Goal: Use online tool/utility: Utilize a website feature to perform a specific function

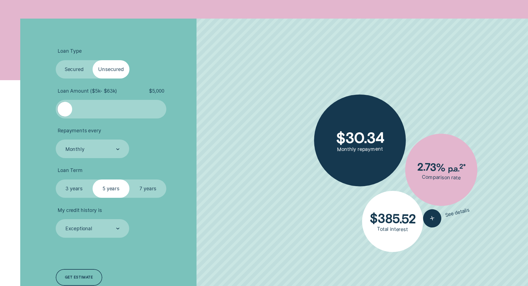
scroll to position [166, 0]
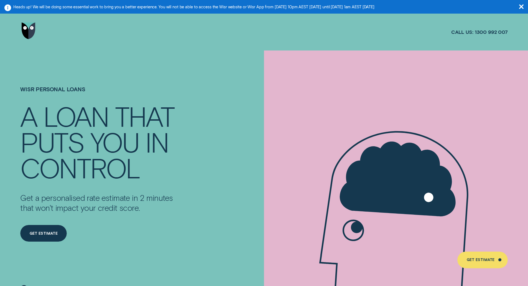
click at [30, 27] on img "Go to home page" at bounding box center [29, 30] width 14 height 17
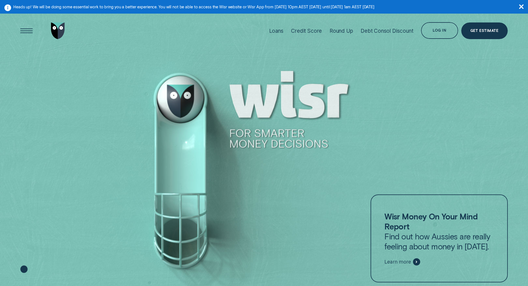
click at [18, 28] on div "Open Menu" at bounding box center [27, 31] width 24 height 24
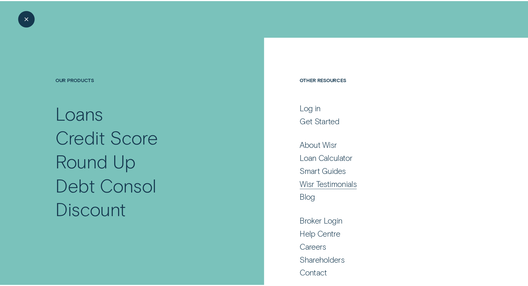
scroll to position [3, 0]
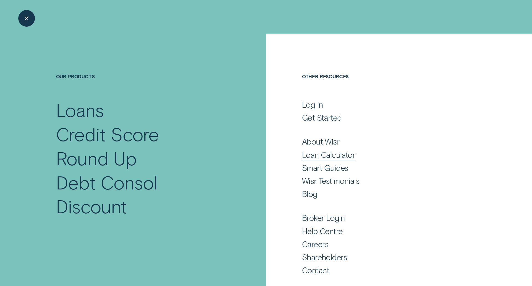
click at [326, 151] on div "Loan Calculator" at bounding box center [328, 155] width 53 height 10
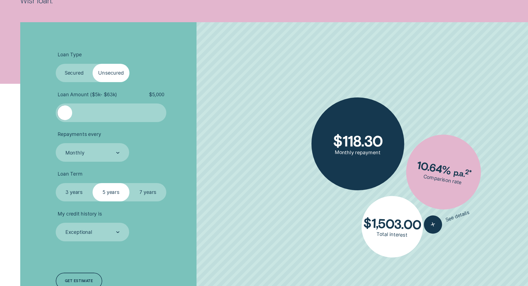
scroll to position [194, 0]
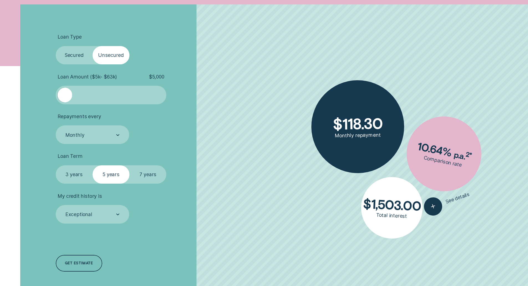
click at [76, 57] on label "Secured" at bounding box center [74, 55] width 37 height 19
click at [56, 46] on input "Secured" at bounding box center [56, 46] width 0 height 0
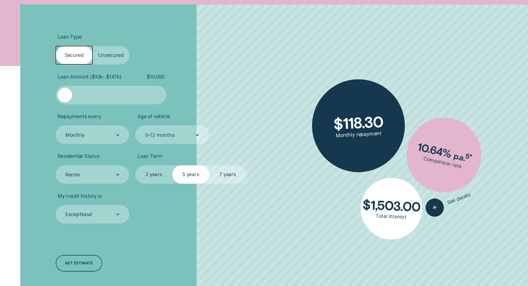
click at [112, 95] on div at bounding box center [111, 95] width 92 height 15
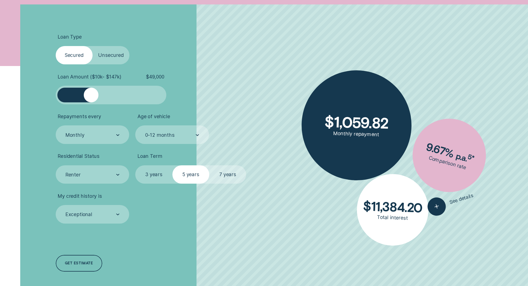
drag, startPoint x: 112, startPoint y: 95, endPoint x: 91, endPoint y: 90, distance: 21.3
click at [91, 90] on div at bounding box center [91, 95] width 15 height 15
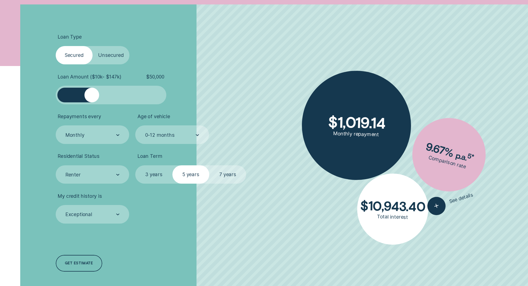
click at [92, 90] on div at bounding box center [91, 95] width 15 height 15
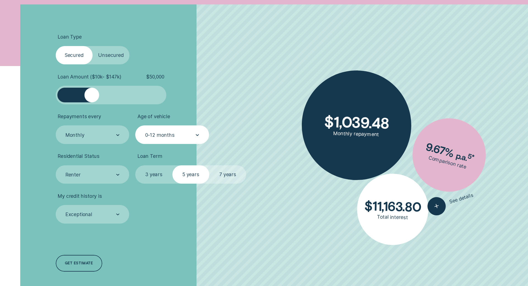
click at [143, 135] on div "0-12 months" at bounding box center [172, 134] width 74 height 19
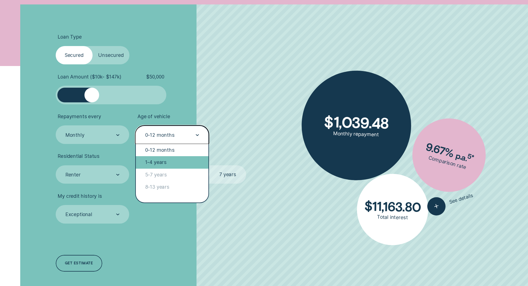
click at [155, 160] on div "1-4 years" at bounding box center [172, 162] width 73 height 12
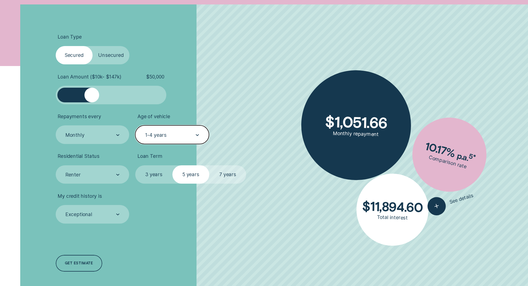
click at [231, 172] on label "7 years" at bounding box center [227, 174] width 37 height 19
click at [209, 165] on input "7 years" at bounding box center [209, 165] width 0 height 0
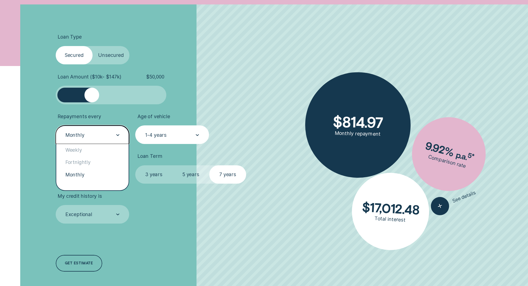
click at [99, 135] on div "Monthly" at bounding box center [92, 134] width 55 height 7
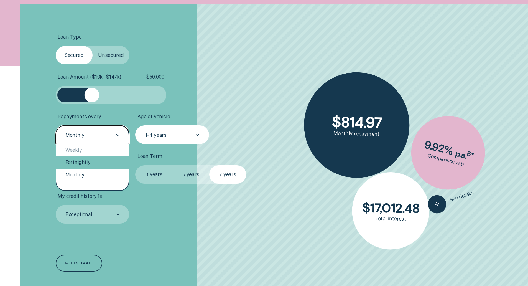
click at [89, 161] on div "Fortnightly" at bounding box center [92, 162] width 73 height 12
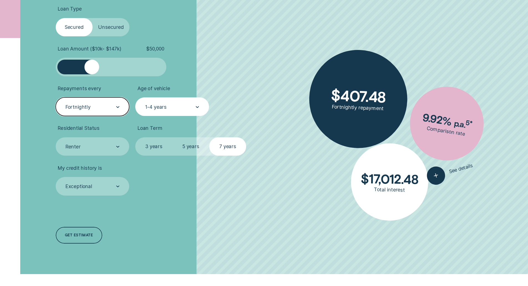
scroll to position [222, 0]
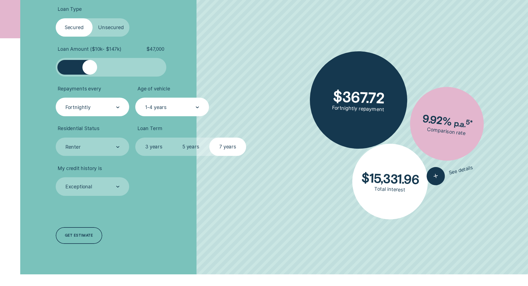
drag, startPoint x: 98, startPoint y: 66, endPoint x: 90, endPoint y: 63, distance: 8.7
click at [90, 63] on div at bounding box center [89, 67] width 15 height 15
